Goal: Task Accomplishment & Management: Use online tool/utility

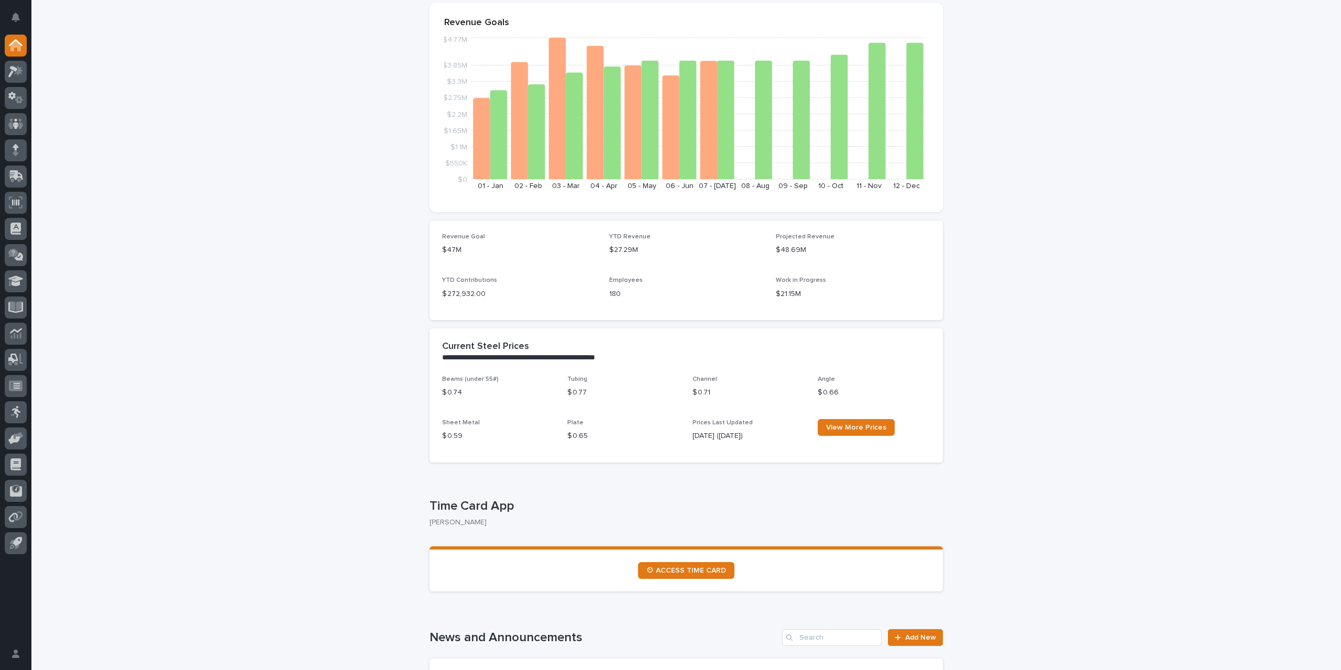
scroll to position [209, 0]
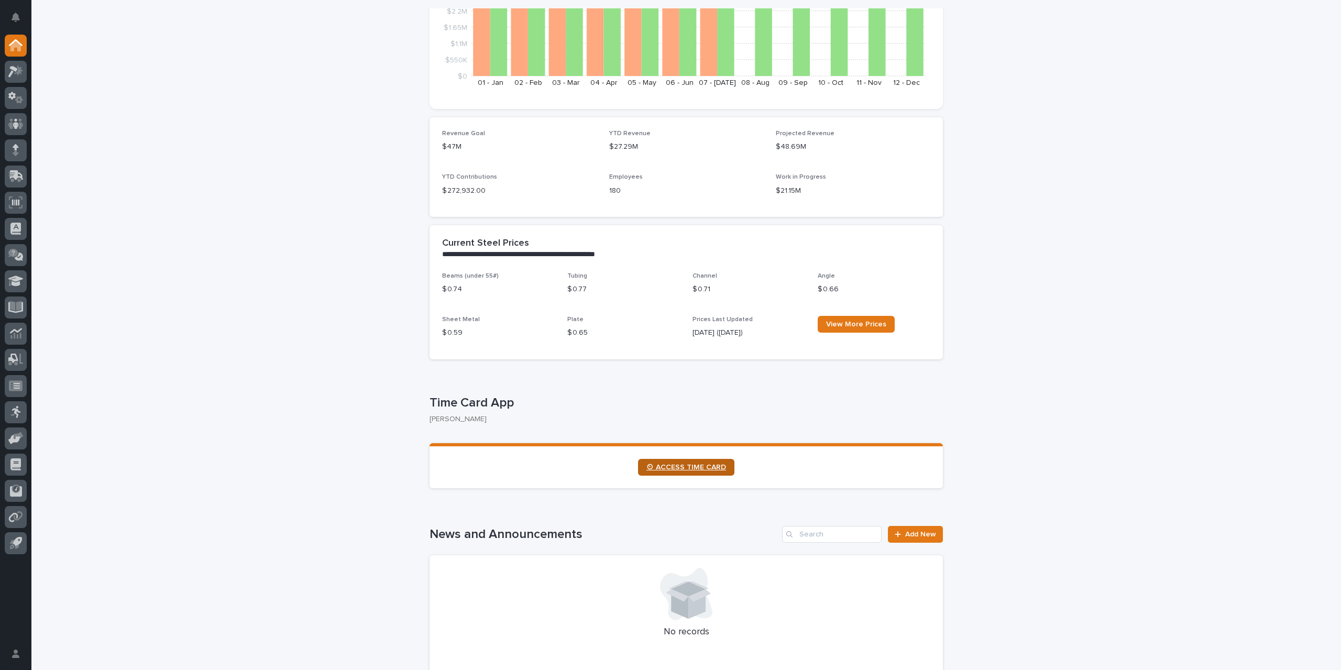
click at [694, 472] on link "⏲ ACCESS TIME CARD" at bounding box center [686, 467] width 96 height 17
click at [707, 464] on span "⏲ ACCESS TIME CARD" at bounding box center [686, 466] width 80 height 7
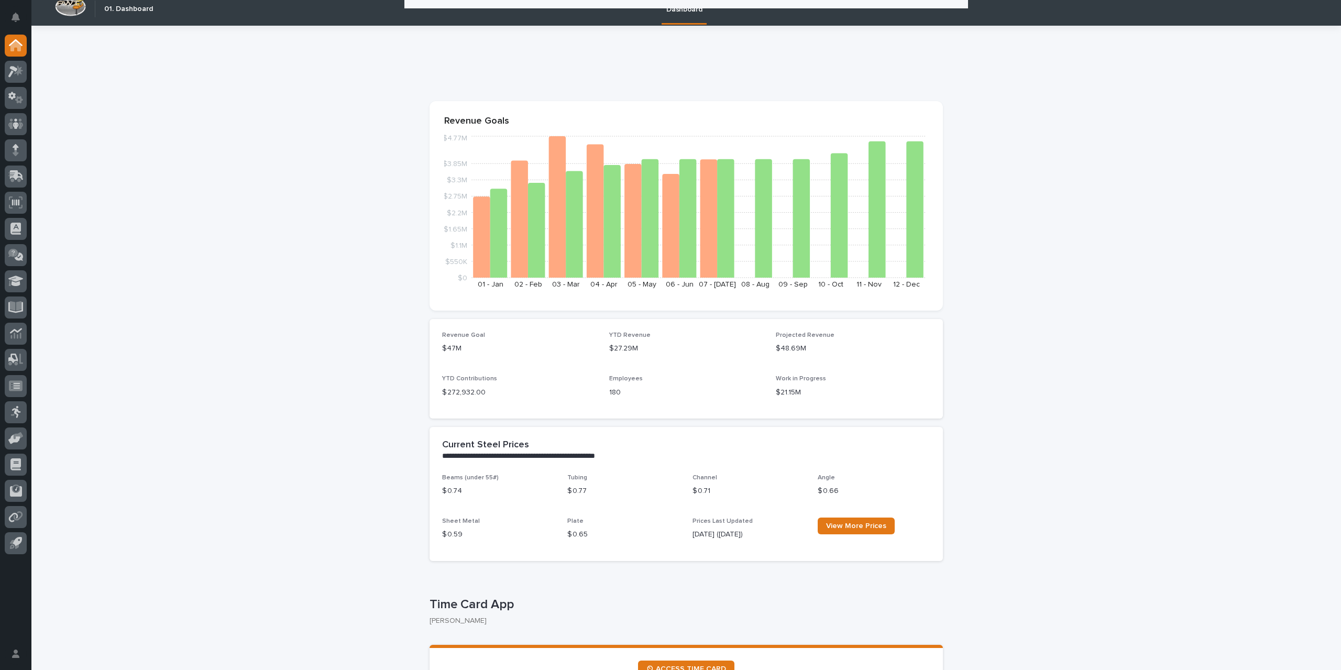
scroll to position [0, 0]
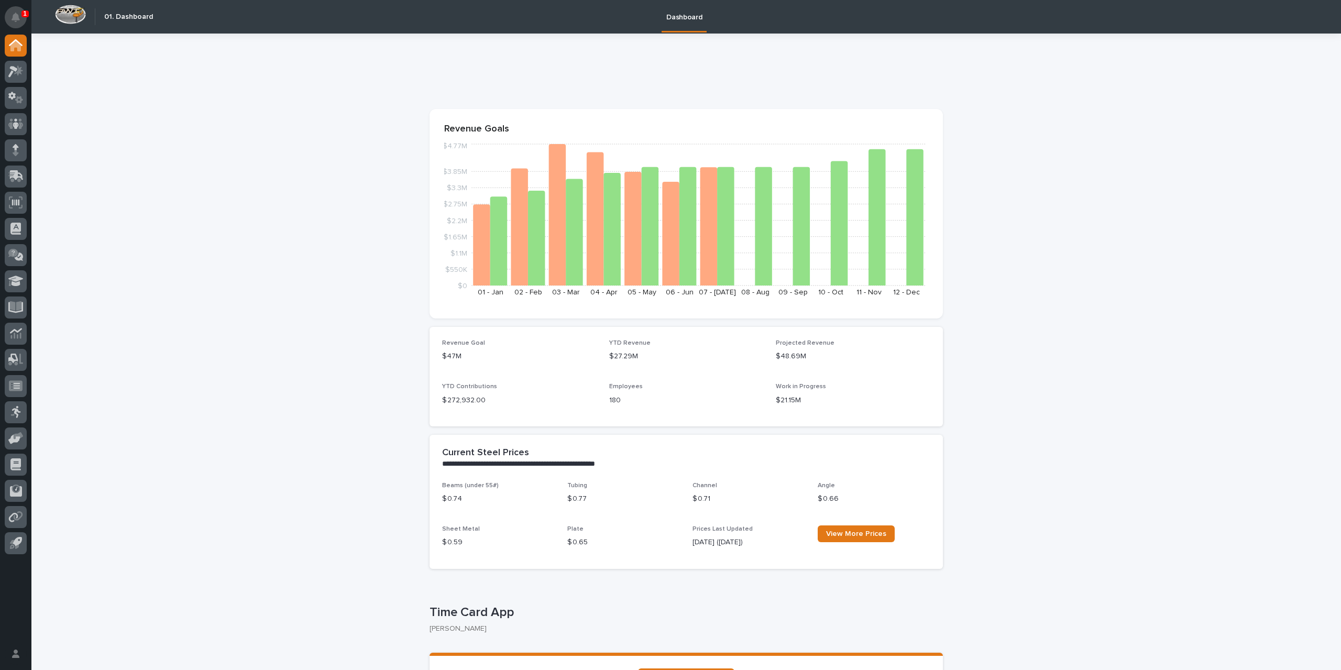
click at [15, 21] on icon "Notifications" at bounding box center [16, 17] width 8 height 9
